Goal: Information Seeking & Learning: Learn about a topic

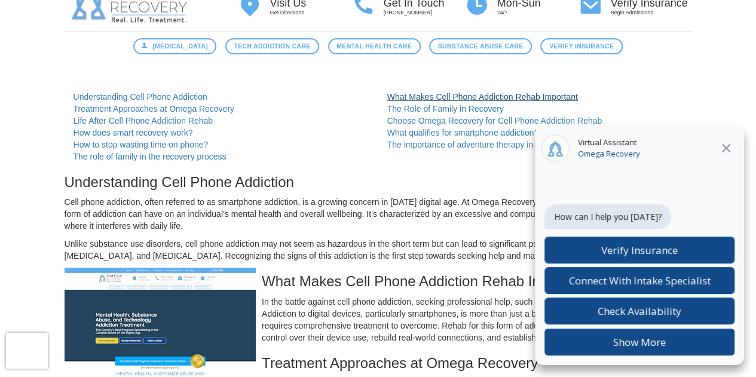
scroll to position [50, 0]
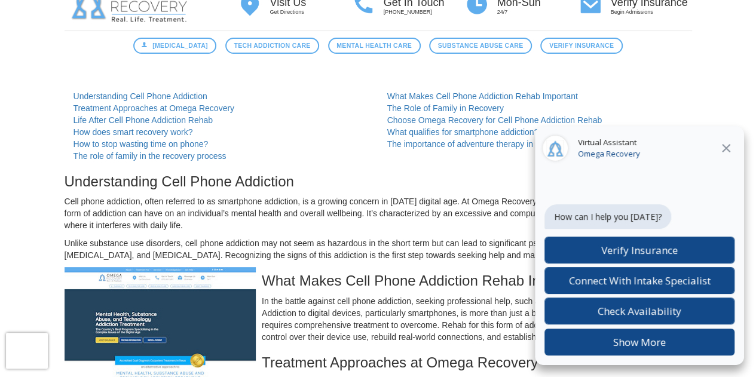
click at [724, 149] on icon at bounding box center [726, 148] width 8 height 8
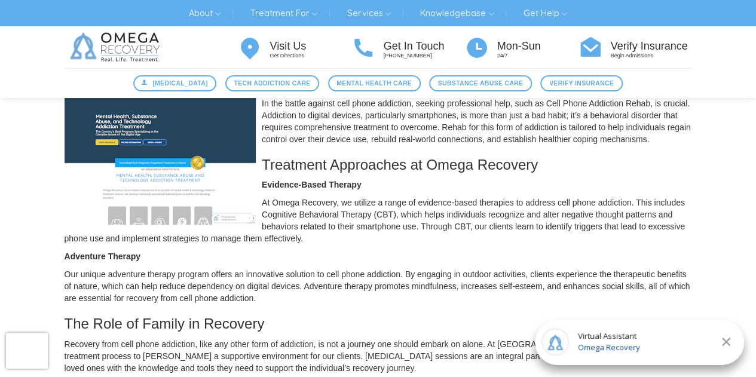
scroll to position [252, 0]
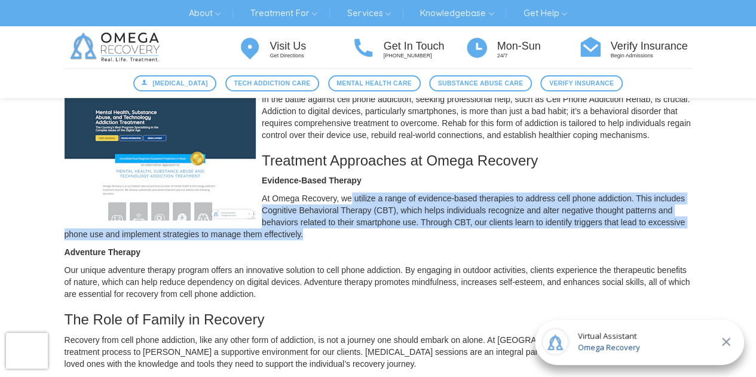
drag, startPoint x: 352, startPoint y: 190, endPoint x: 458, endPoint y: 231, distance: 112.9
click at [458, 231] on p "At Omega Recovery, we utilize a range of evidence-based therapies to address ce…" at bounding box center [378, 216] width 627 height 48
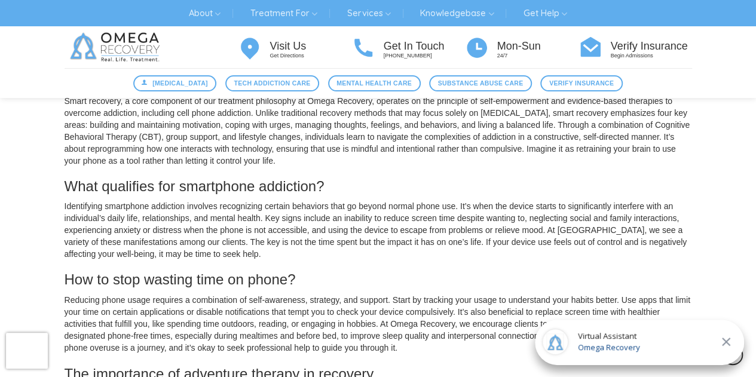
scroll to position [777, 0]
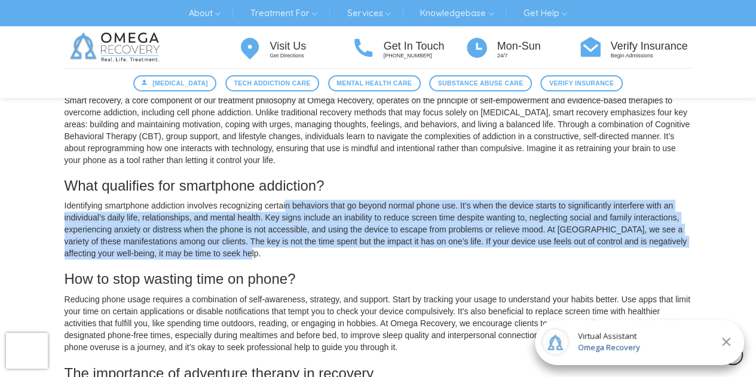
drag, startPoint x: 284, startPoint y: 201, endPoint x: 419, endPoint y: 254, distance: 144.9
click at [419, 254] on p "Identifying smartphone addiction involves recognizing certain behaviors that go…" at bounding box center [378, 230] width 627 height 60
click at [397, 255] on p "Identifying smartphone addiction involves recognizing certain behaviors that go…" at bounding box center [378, 230] width 627 height 60
drag, startPoint x: 393, startPoint y: 255, endPoint x: 287, endPoint y: 198, distance: 120.5
click at [287, 198] on div "How does smart recovery work? Smart recovery, a core component of our treatment…" at bounding box center [378, 299] width 627 height 455
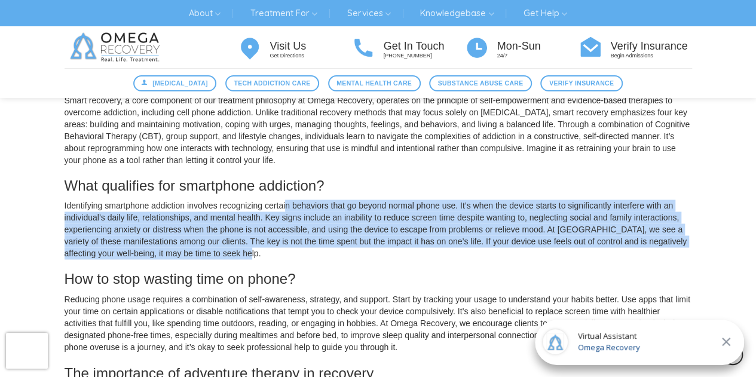
click at [278, 228] on p "Identifying smartphone addiction involves recognizing certain behaviors that go…" at bounding box center [378, 230] width 627 height 60
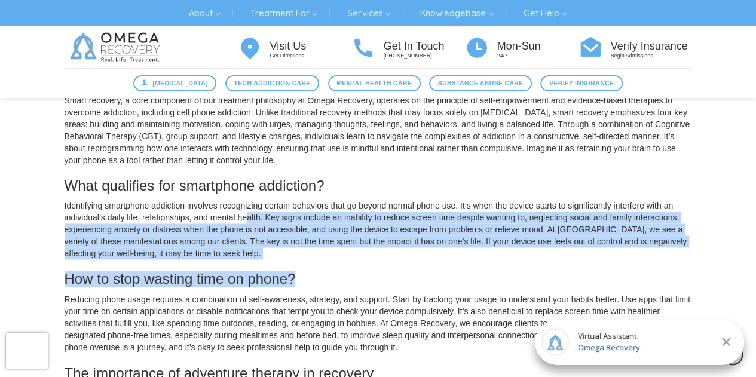
drag, startPoint x: 249, startPoint y: 212, endPoint x: 372, endPoint y: 262, distance: 133.2
click at [372, 262] on div "How does smart recovery work? Smart recovery, a core component of our treatment…" at bounding box center [378, 299] width 627 height 455
click at [395, 258] on p "Identifying smartphone addiction involves recognizing certain behaviors that go…" at bounding box center [378, 230] width 627 height 60
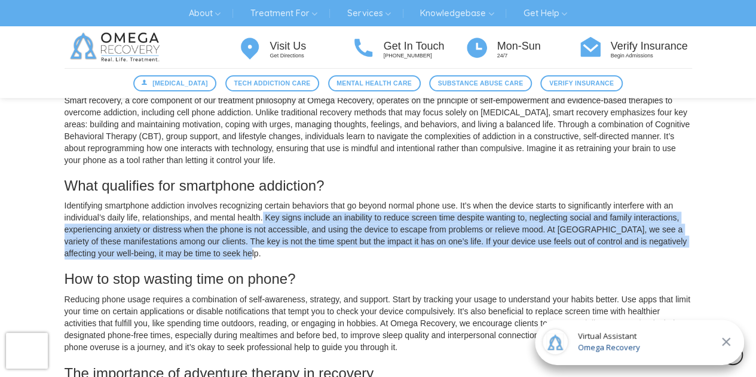
drag, startPoint x: 385, startPoint y: 258, endPoint x: 254, endPoint y: 217, distance: 136.8
click at [254, 217] on p "Identifying smartphone addiction involves recognizing certain behaviors that go…" at bounding box center [378, 230] width 627 height 60
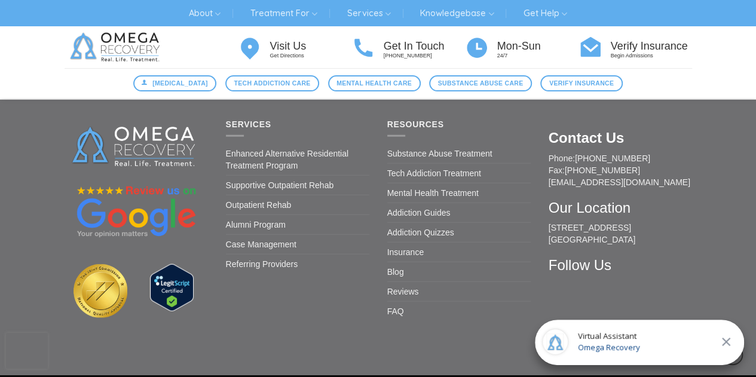
scroll to position [1442, 0]
